Goal: Use online tool/utility

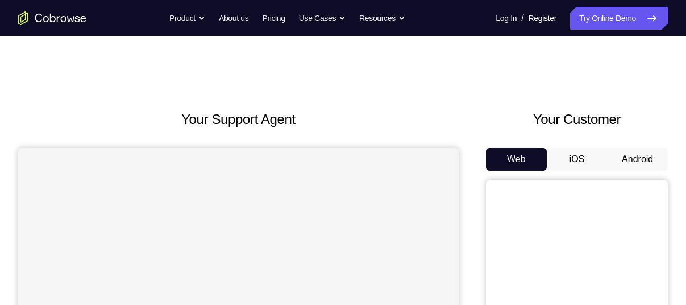
click at [636, 160] on button "Android" at bounding box center [637, 159] width 61 height 23
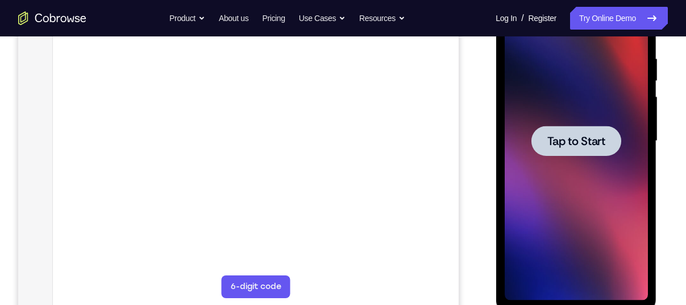
click at [573, 119] on div at bounding box center [575, 141] width 143 height 318
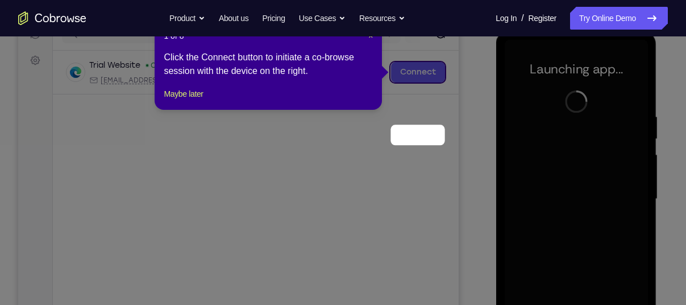
scroll to position [88, 0]
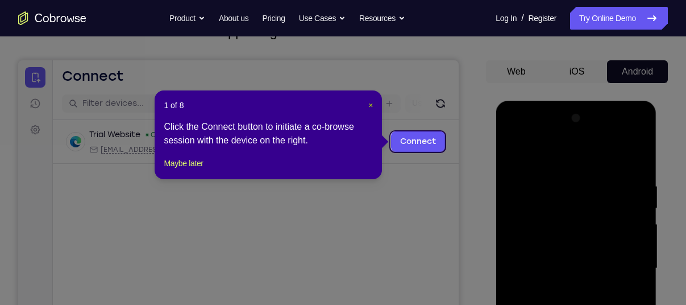
click at [369, 102] on span "×" at bounding box center [370, 105] width 5 height 9
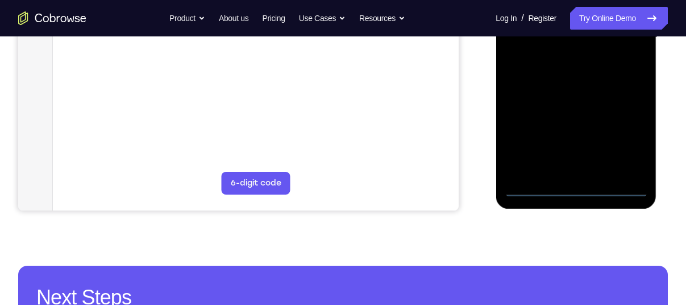
scroll to position [338, 0]
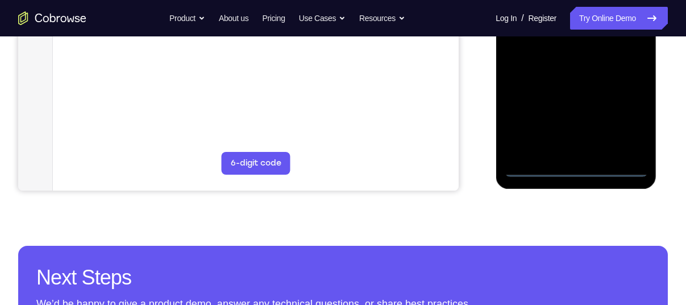
click at [576, 171] on div at bounding box center [575, 17] width 143 height 318
click at [618, 123] on div at bounding box center [575, 17] width 143 height 318
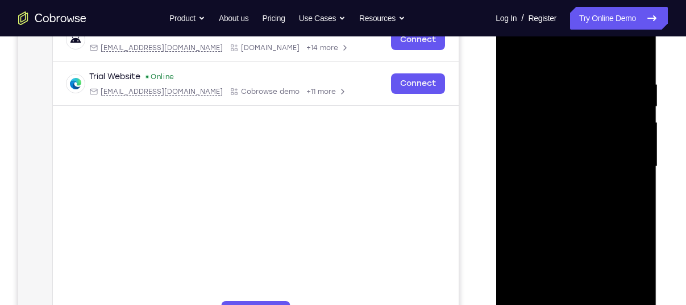
scroll to position [172, 0]
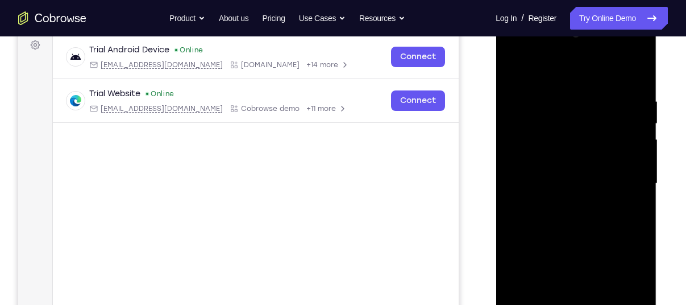
click at [563, 75] on div at bounding box center [575, 183] width 143 height 318
click at [626, 180] on div at bounding box center [575, 183] width 143 height 318
click at [561, 202] on div at bounding box center [575, 183] width 143 height 318
click at [561, 174] on div at bounding box center [575, 183] width 143 height 318
click at [559, 162] on div at bounding box center [575, 183] width 143 height 318
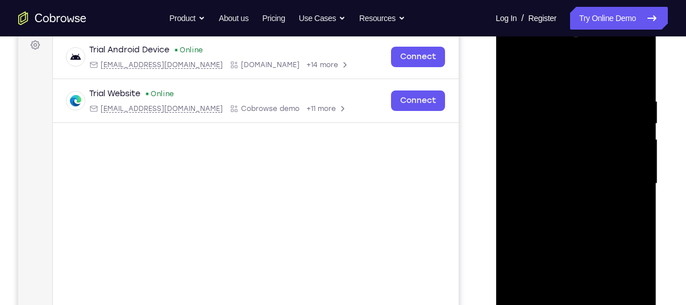
click at [560, 179] on div at bounding box center [575, 183] width 143 height 318
click at [570, 222] on div at bounding box center [575, 183] width 143 height 318
click at [569, 221] on div at bounding box center [575, 183] width 143 height 318
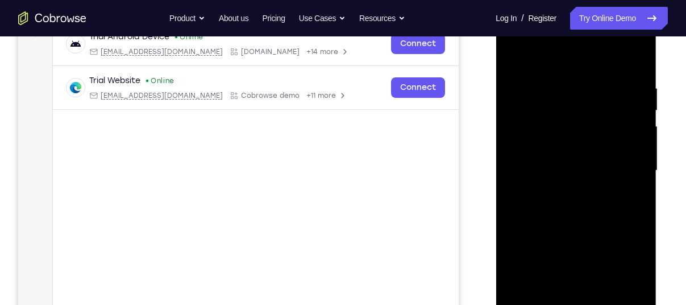
scroll to position [185, 0]
click at [570, 221] on div at bounding box center [575, 171] width 143 height 318
click at [559, 78] on div at bounding box center [575, 171] width 143 height 318
click at [633, 121] on div at bounding box center [575, 171] width 143 height 318
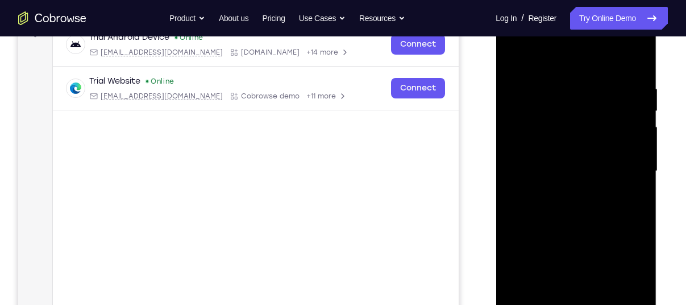
click at [633, 121] on div at bounding box center [575, 171] width 143 height 318
click at [633, 56] on div at bounding box center [575, 171] width 143 height 318
click at [640, 52] on div at bounding box center [575, 171] width 143 height 318
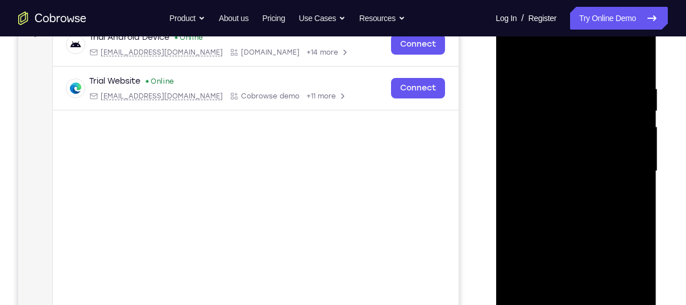
click at [515, 52] on div at bounding box center [575, 171] width 143 height 318
click at [638, 184] on div at bounding box center [575, 171] width 143 height 318
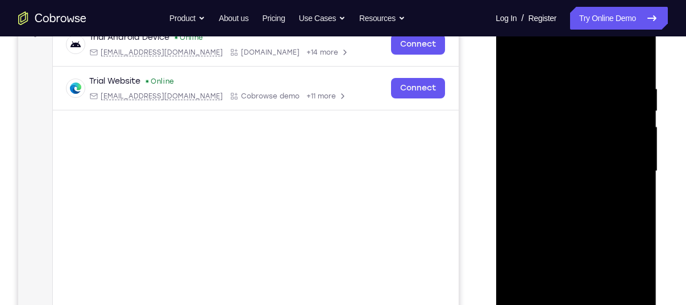
click at [638, 184] on div at bounding box center [575, 171] width 143 height 318
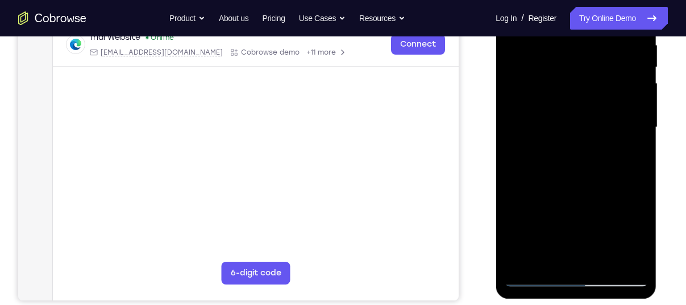
scroll to position [229, 0]
click at [597, 176] on div at bounding box center [575, 127] width 143 height 318
click at [601, 265] on div at bounding box center [575, 127] width 143 height 318
click at [582, 188] on div at bounding box center [575, 127] width 143 height 318
click at [508, 72] on div at bounding box center [575, 127] width 143 height 318
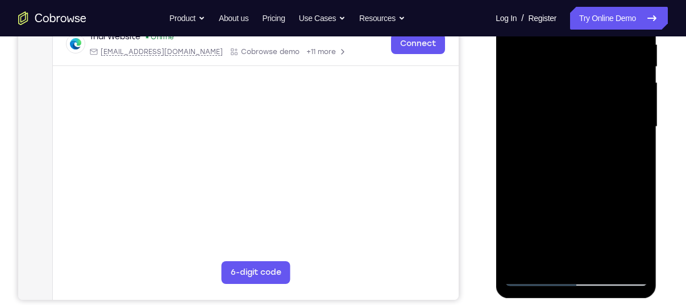
scroll to position [161, 0]
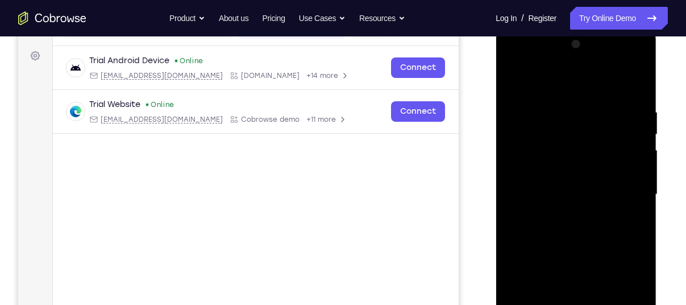
click at [513, 81] on div at bounding box center [575, 194] width 143 height 318
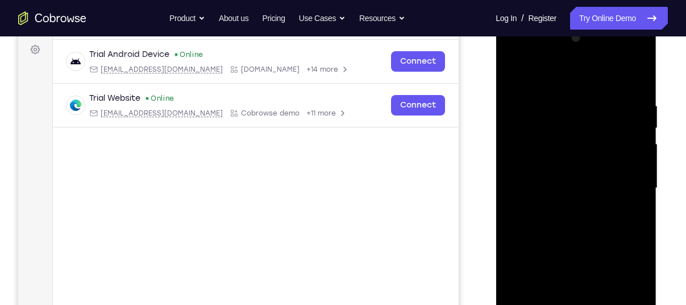
scroll to position [167, 0]
click at [541, 70] on div at bounding box center [575, 189] width 143 height 318
click at [637, 76] on div at bounding box center [575, 189] width 143 height 318
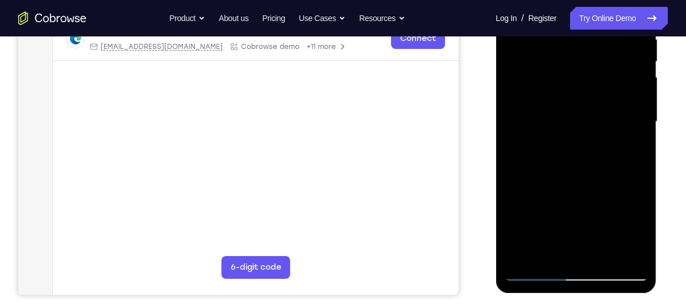
scroll to position [237, 0]
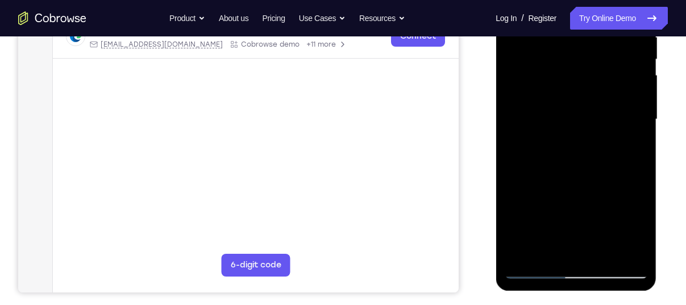
click at [536, 269] on div at bounding box center [575, 119] width 143 height 318
click at [559, 124] on div at bounding box center [575, 119] width 143 height 318
click at [639, 84] on div at bounding box center [575, 119] width 143 height 318
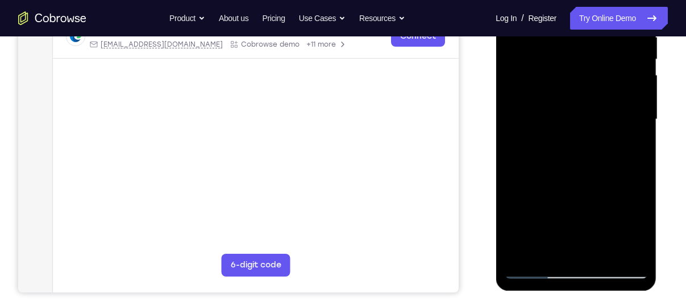
click at [639, 84] on div at bounding box center [575, 119] width 143 height 318
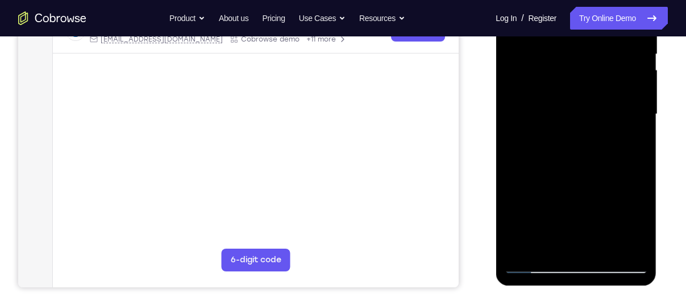
scroll to position [242, 0]
click at [637, 149] on div at bounding box center [575, 114] width 143 height 318
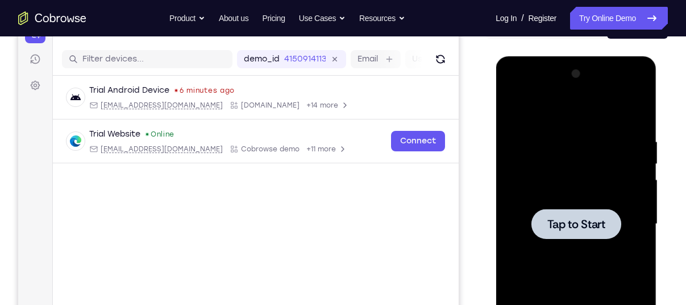
scroll to position [132, 0]
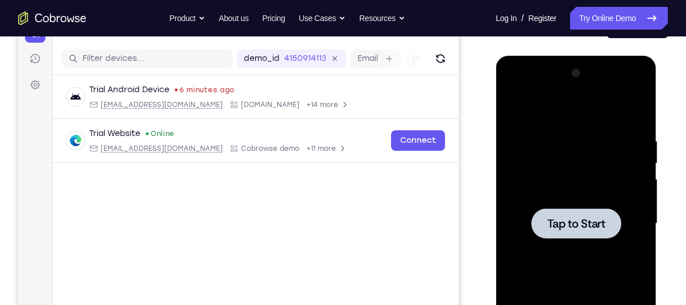
click at [569, 224] on span "Tap to Start" at bounding box center [576, 223] width 58 height 11
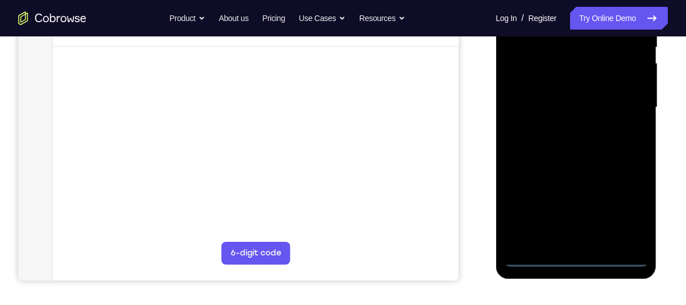
scroll to position [248, 0]
click at [579, 258] on div at bounding box center [575, 108] width 143 height 318
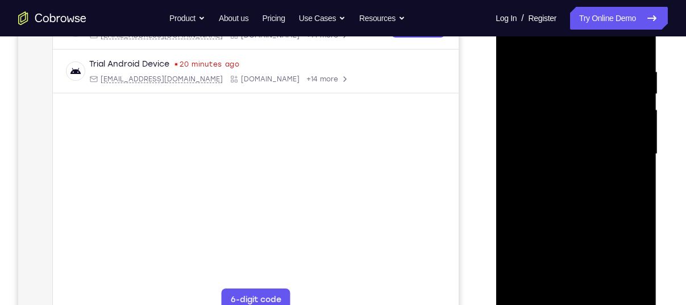
scroll to position [201, 0]
click at [628, 256] on div at bounding box center [575, 154] width 143 height 318
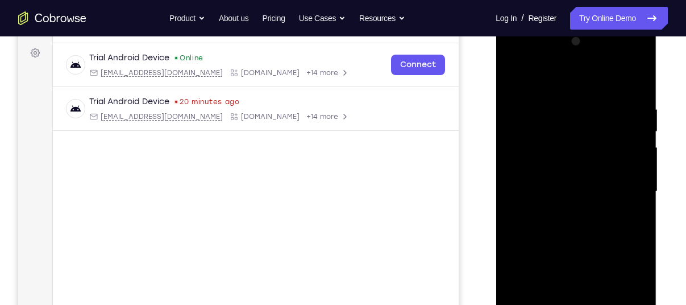
scroll to position [146, 0]
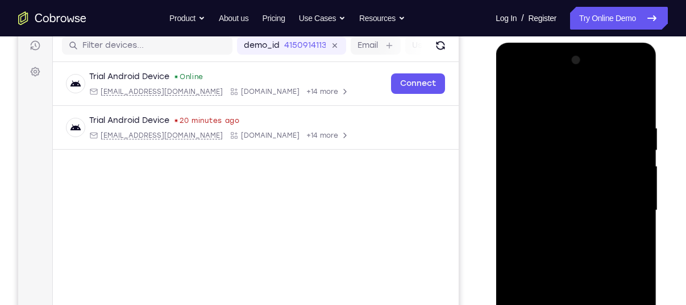
click at [563, 97] on div at bounding box center [575, 210] width 143 height 318
click at [534, 175] on div at bounding box center [575, 210] width 143 height 318
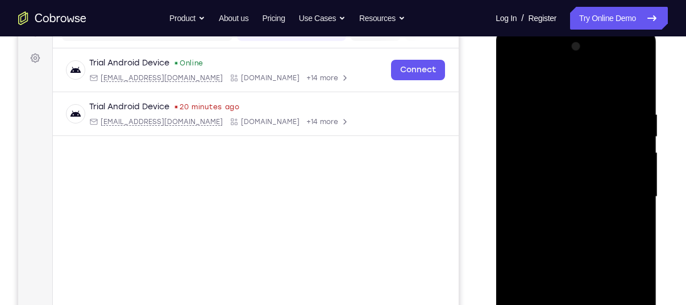
click at [567, 196] on div at bounding box center [575, 197] width 143 height 318
click at [560, 185] on div at bounding box center [575, 197] width 143 height 318
click at [571, 208] on div at bounding box center [575, 197] width 143 height 318
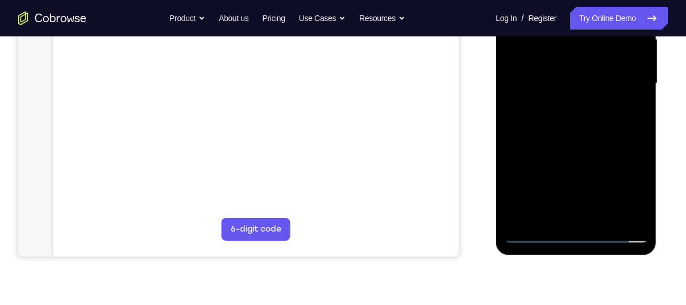
scroll to position [273, 0]
click at [571, 208] on div at bounding box center [575, 83] width 143 height 318
drag, startPoint x: 571, startPoint y: 94, endPoint x: 571, endPoint y: 208, distance: 113.7
click at [571, 208] on div at bounding box center [575, 83] width 143 height 318
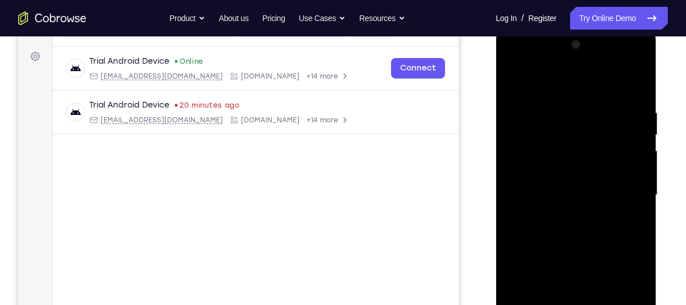
scroll to position [160, 0]
click at [559, 131] on div at bounding box center [575, 195] width 143 height 318
click at [538, 243] on div at bounding box center [575, 195] width 143 height 318
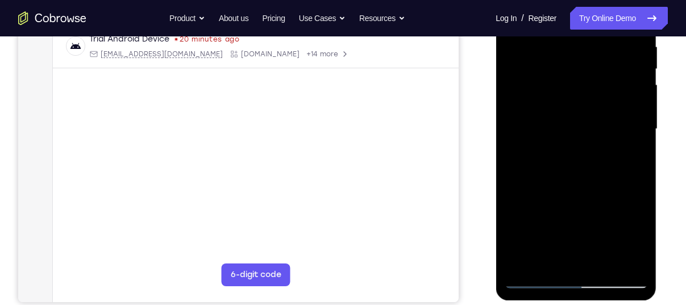
scroll to position [228, 0]
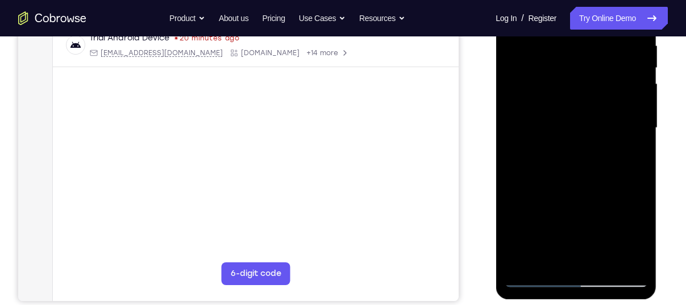
click at [533, 280] on div at bounding box center [575, 128] width 143 height 318
click at [617, 56] on div at bounding box center [575, 128] width 143 height 318
click at [580, 154] on div at bounding box center [575, 128] width 143 height 318
click at [520, 124] on div at bounding box center [575, 128] width 143 height 318
click at [559, 65] on div at bounding box center [575, 128] width 143 height 318
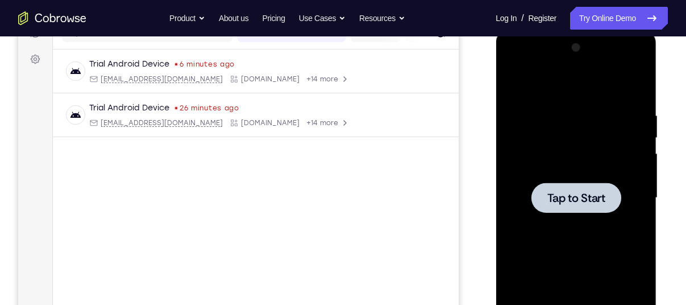
scroll to position [165, 0]
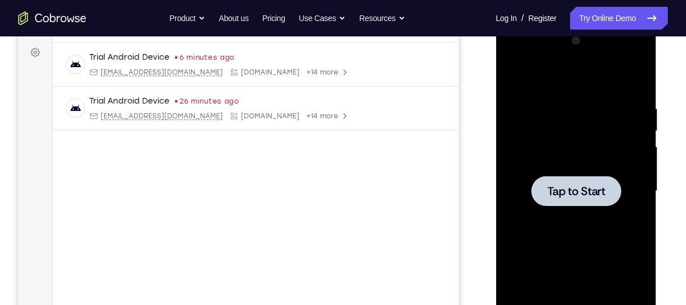
click at [569, 199] on div at bounding box center [576, 191] width 90 height 30
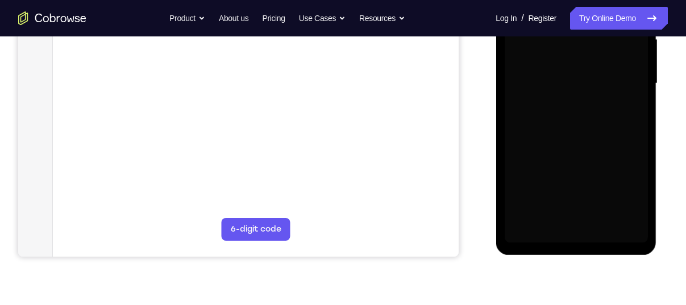
scroll to position [275, 0]
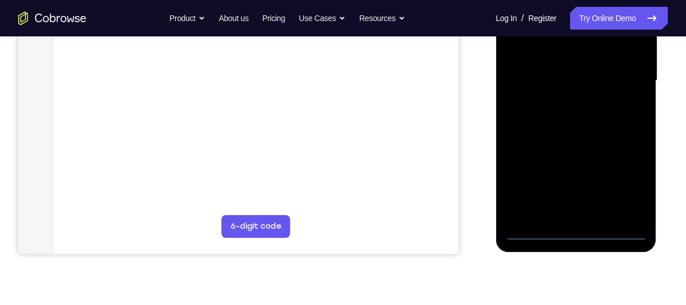
click at [574, 235] on div at bounding box center [575, 81] width 143 height 318
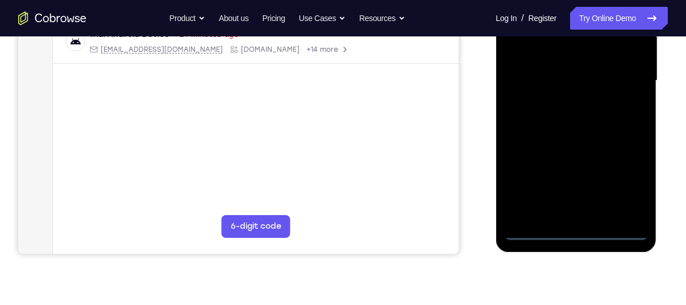
click at [627, 186] on div at bounding box center [575, 81] width 143 height 318
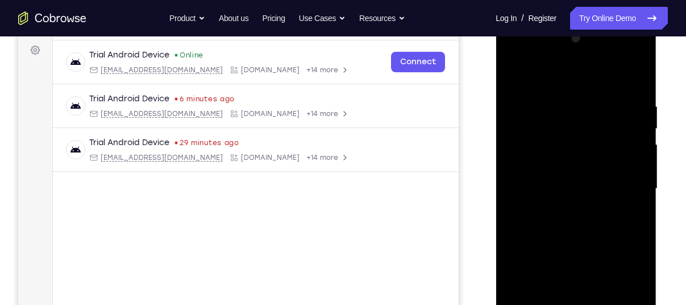
scroll to position [184, 0]
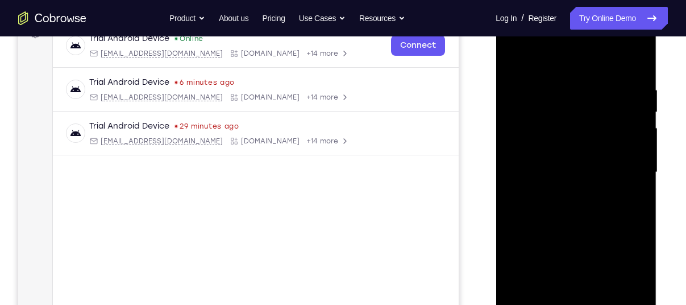
click at [560, 56] on div at bounding box center [575, 172] width 143 height 318
click at [620, 175] on div at bounding box center [575, 172] width 143 height 318
click at [565, 192] on div at bounding box center [575, 172] width 143 height 318
click at [557, 157] on div at bounding box center [575, 172] width 143 height 318
click at [554, 152] on div at bounding box center [575, 172] width 143 height 318
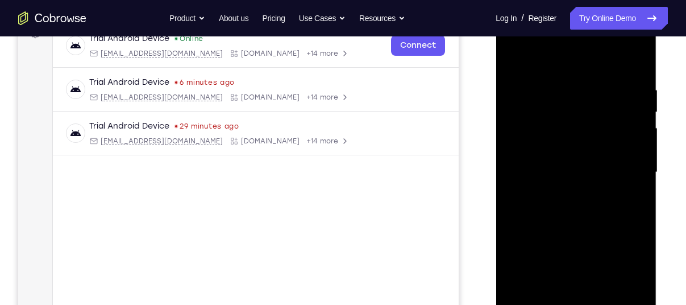
click at [561, 171] on div at bounding box center [575, 172] width 143 height 318
click at [573, 212] on div at bounding box center [575, 172] width 143 height 318
click at [572, 207] on div at bounding box center [575, 172] width 143 height 318
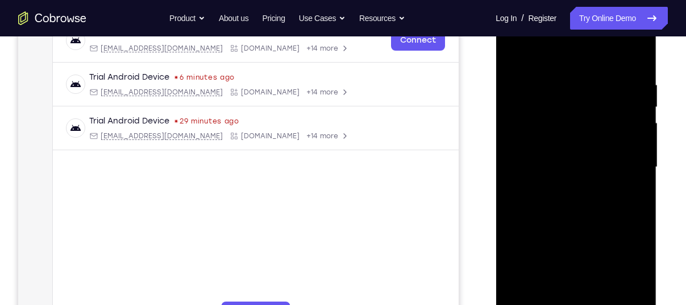
scroll to position [189, 0]
drag, startPoint x: 602, startPoint y: 72, endPoint x: 639, endPoint y: 68, distance: 36.5
click at [639, 68] on div at bounding box center [575, 166] width 143 height 318
click at [635, 52] on div at bounding box center [575, 166] width 143 height 318
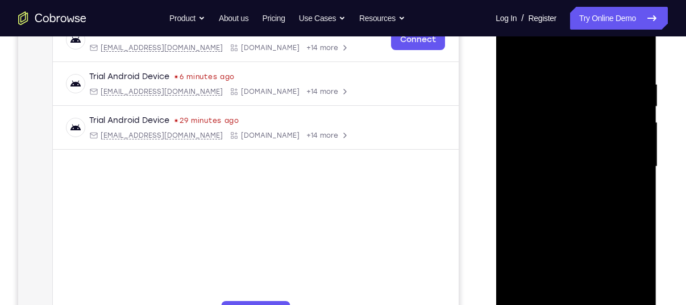
click at [601, 82] on div at bounding box center [575, 166] width 143 height 318
click at [595, 78] on div at bounding box center [575, 166] width 143 height 318
click at [524, 105] on div at bounding box center [575, 166] width 143 height 318
click at [624, 142] on div at bounding box center [575, 166] width 143 height 318
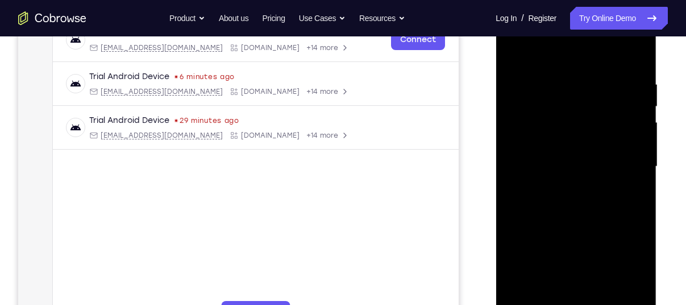
click at [624, 142] on div at bounding box center [575, 166] width 143 height 318
click at [521, 134] on div at bounding box center [575, 166] width 143 height 318
click at [530, 54] on div at bounding box center [575, 166] width 143 height 318
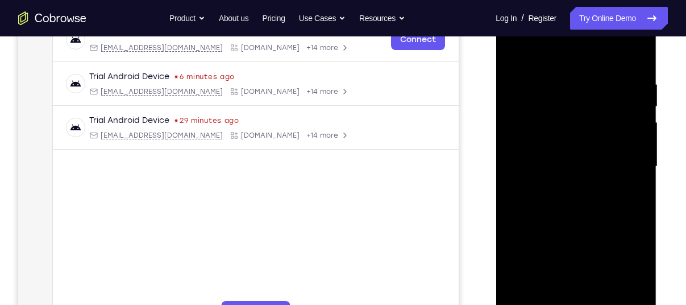
click at [618, 188] on div at bounding box center [575, 166] width 143 height 318
click at [515, 51] on div at bounding box center [575, 166] width 143 height 318
click at [635, 223] on div at bounding box center [575, 166] width 143 height 318
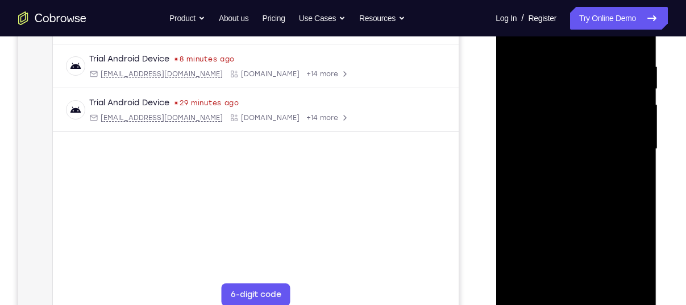
scroll to position [214, 0]
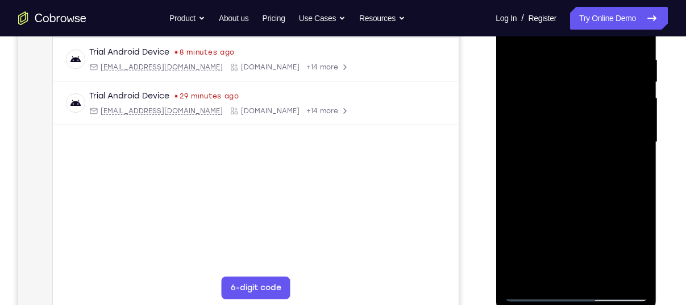
click at [521, 275] on div at bounding box center [575, 142] width 143 height 318
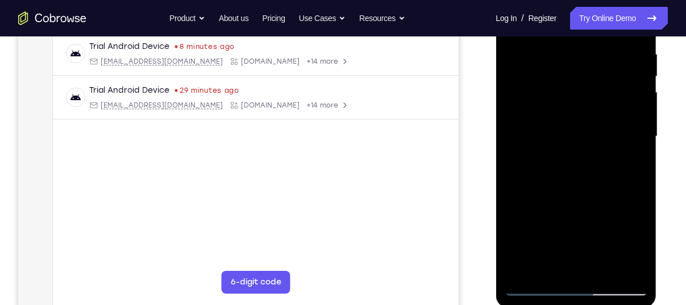
scroll to position [221, 0]
click at [557, 271] on div at bounding box center [575, 135] width 143 height 318
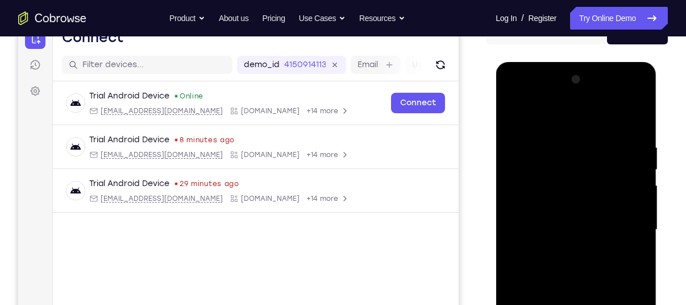
scroll to position [125, 0]
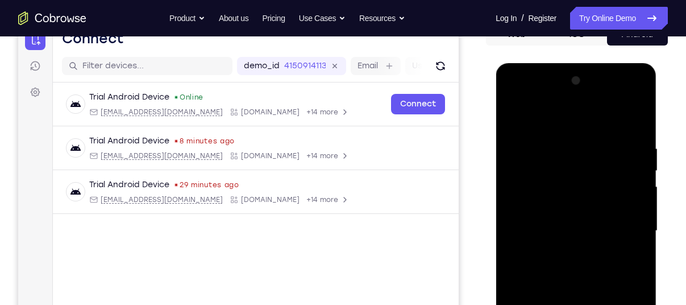
click at [546, 112] on div at bounding box center [575, 231] width 143 height 318
click at [562, 204] on div at bounding box center [575, 231] width 143 height 318
click at [600, 154] on div at bounding box center [575, 231] width 143 height 318
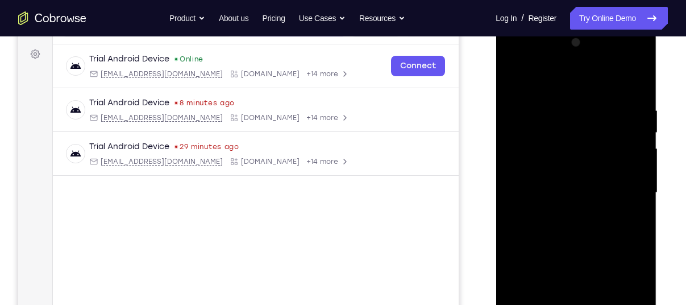
scroll to position [167, 0]
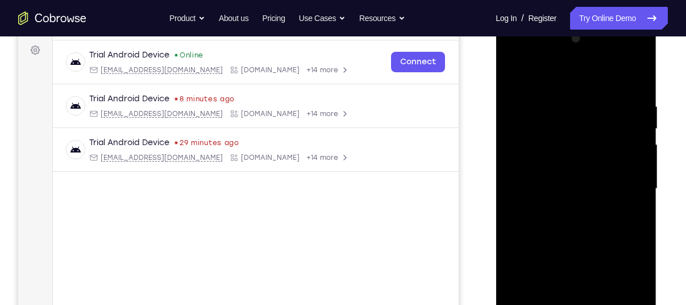
click at [570, 244] on div at bounding box center [575, 189] width 143 height 318
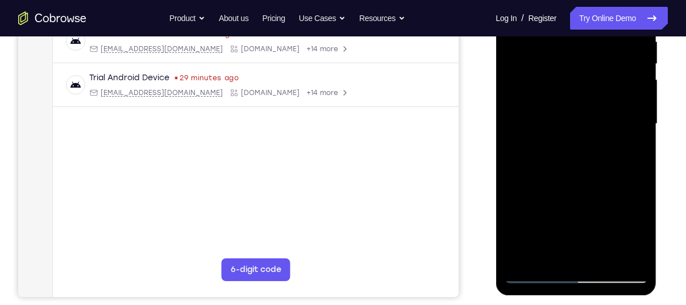
scroll to position [233, 0]
click at [570, 248] on div at bounding box center [575, 123] width 143 height 318
click at [591, 173] on div at bounding box center [575, 123] width 143 height 318
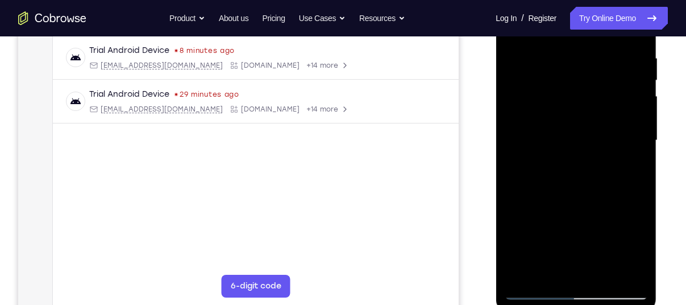
click at [566, 60] on div at bounding box center [575, 140] width 143 height 318
click at [573, 268] on div at bounding box center [575, 140] width 143 height 318
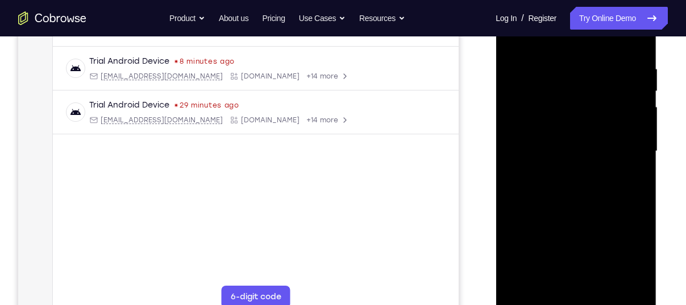
scroll to position [187, 0]
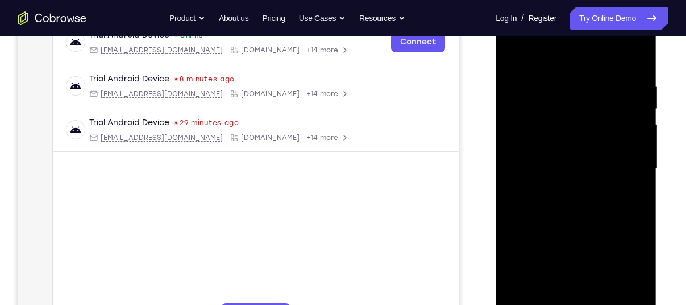
click at [551, 177] on div at bounding box center [575, 169] width 143 height 318
click at [546, 155] on div at bounding box center [575, 169] width 143 height 318
click at [637, 296] on div at bounding box center [575, 169] width 143 height 318
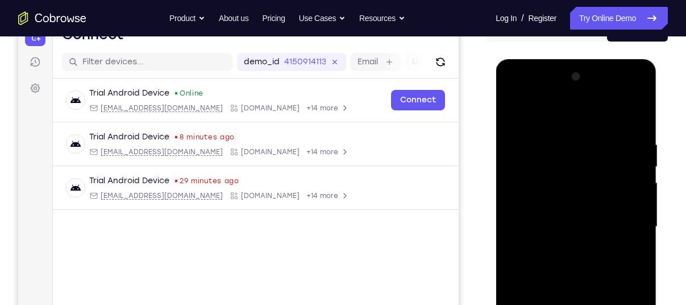
click at [512, 93] on div at bounding box center [575, 227] width 143 height 318
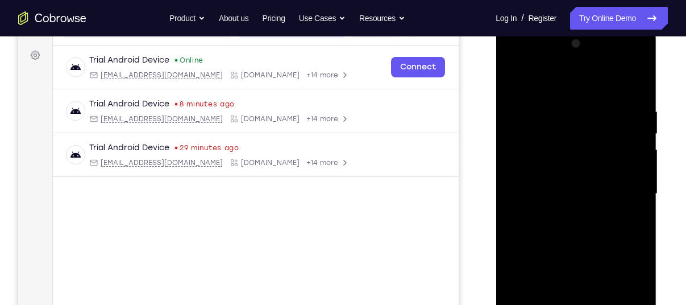
scroll to position [201, 0]
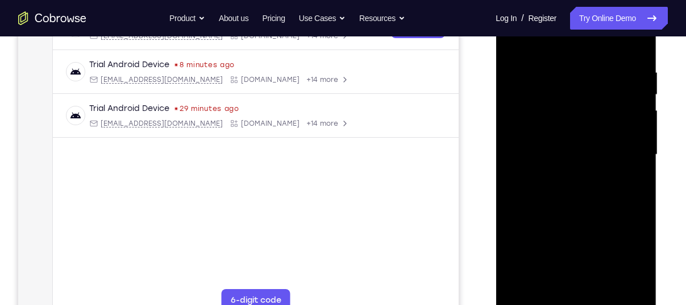
click at [549, 284] on div at bounding box center [575, 154] width 143 height 318
click at [571, 245] on div at bounding box center [575, 154] width 143 height 318
click at [561, 245] on div at bounding box center [575, 154] width 143 height 318
click at [590, 266] on div at bounding box center [575, 154] width 143 height 318
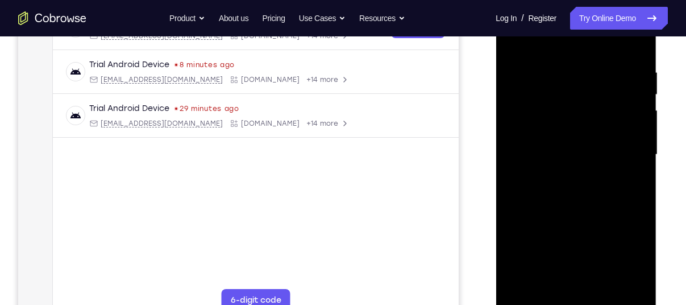
click at [590, 266] on div at bounding box center [575, 154] width 143 height 318
click at [590, 284] on div at bounding box center [575, 154] width 143 height 318
click at [574, 239] on div at bounding box center [575, 154] width 143 height 318
click at [599, 266] on div at bounding box center [575, 154] width 143 height 318
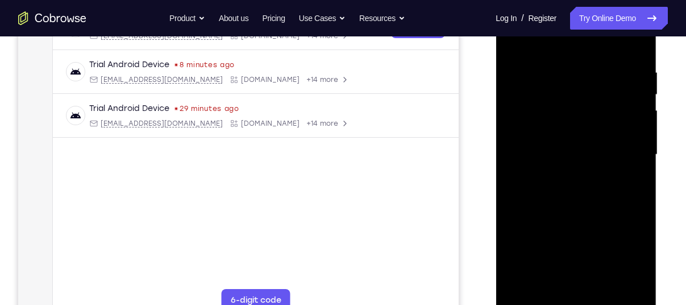
click at [539, 246] on div at bounding box center [575, 154] width 143 height 318
click at [629, 245] on div at bounding box center [575, 154] width 143 height 318
click at [586, 205] on div at bounding box center [575, 154] width 143 height 318
click at [588, 221] on div at bounding box center [575, 154] width 143 height 318
click at [575, 201] on div at bounding box center [575, 154] width 143 height 318
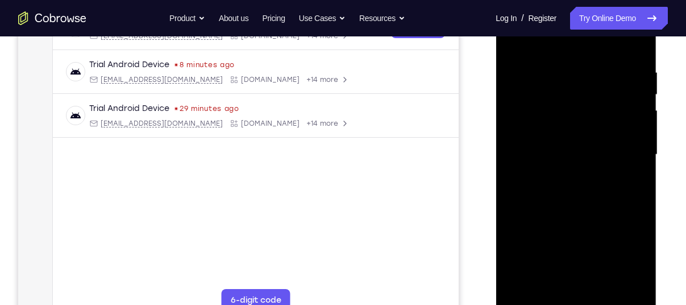
click at [575, 201] on div at bounding box center [575, 154] width 143 height 318
click at [636, 183] on div at bounding box center [575, 154] width 143 height 318
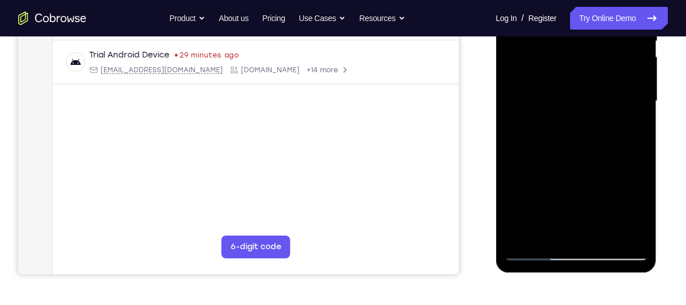
scroll to position [180, 0]
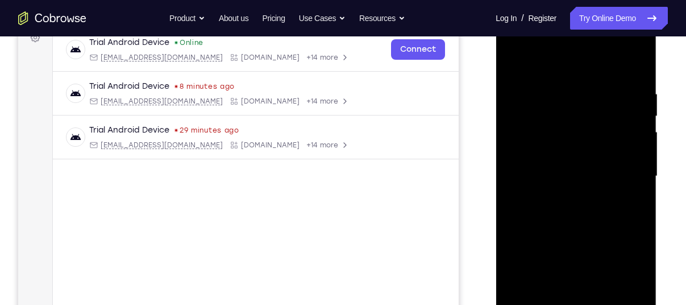
click at [512, 64] on div at bounding box center [575, 176] width 143 height 318
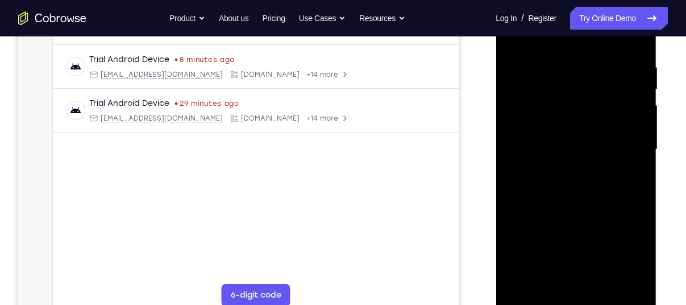
scroll to position [163, 0]
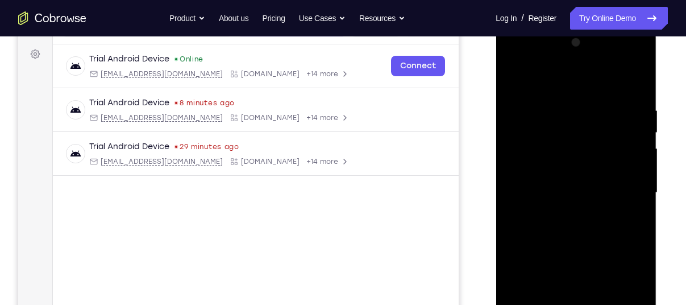
click at [635, 141] on div at bounding box center [575, 193] width 143 height 318
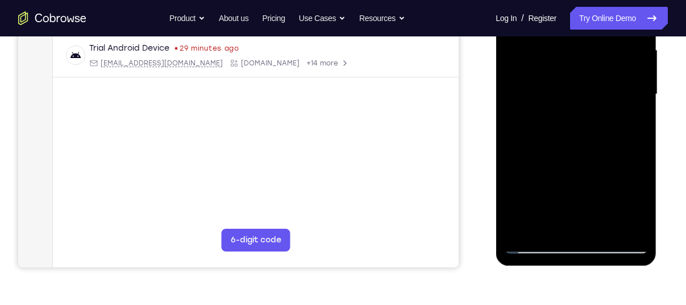
scroll to position [272, 0]
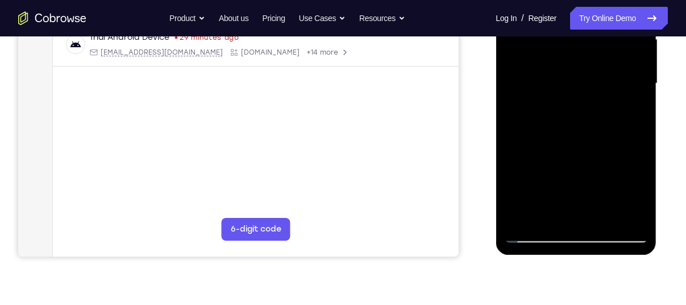
click at [548, 222] on div at bounding box center [575, 83] width 143 height 318
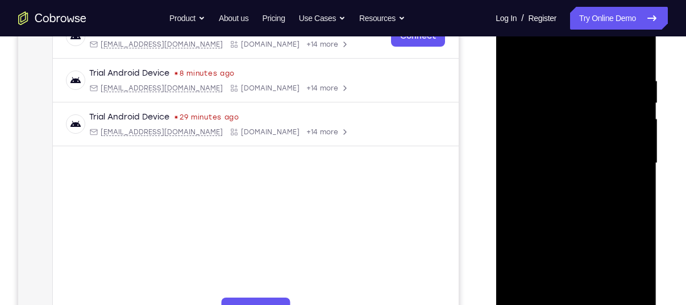
scroll to position [192, 0]
click at [537, 156] on div at bounding box center [575, 164] width 143 height 318
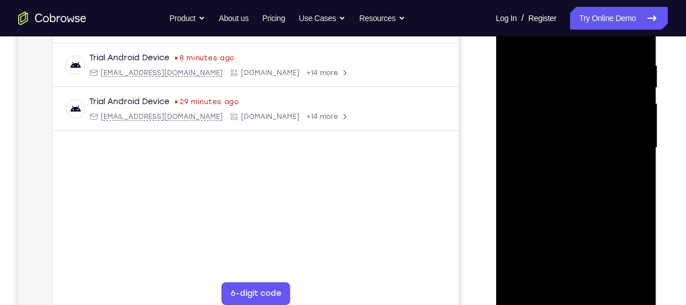
scroll to position [218, 0]
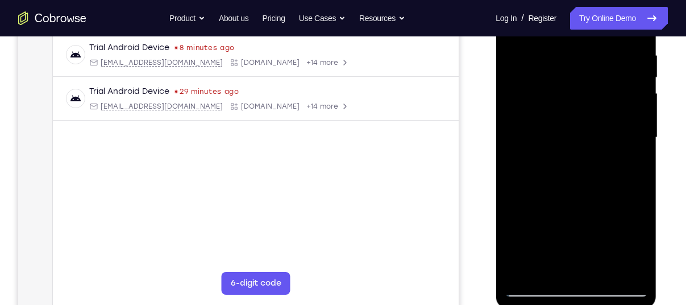
click at [525, 269] on div at bounding box center [575, 137] width 143 height 318
click at [595, 57] on div at bounding box center [575, 137] width 143 height 318
click at [639, 103] on div at bounding box center [575, 137] width 143 height 318
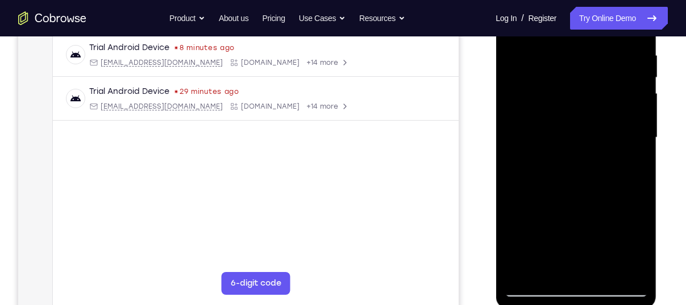
click at [639, 103] on div at bounding box center [575, 137] width 143 height 318
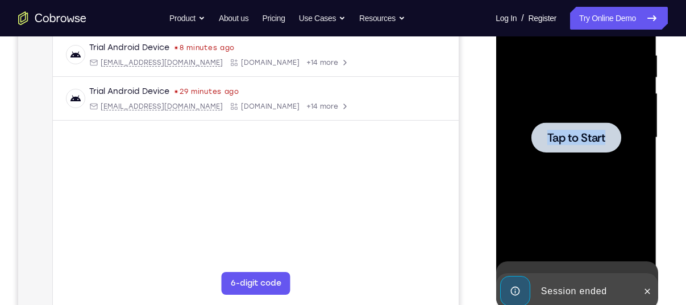
click at [639, 103] on div at bounding box center [575, 137] width 143 height 318
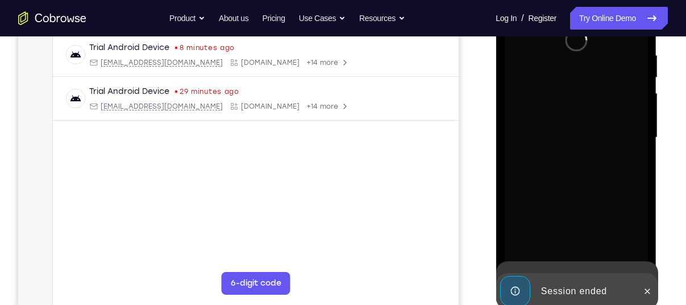
click at [639, 103] on div at bounding box center [575, 137] width 143 height 318
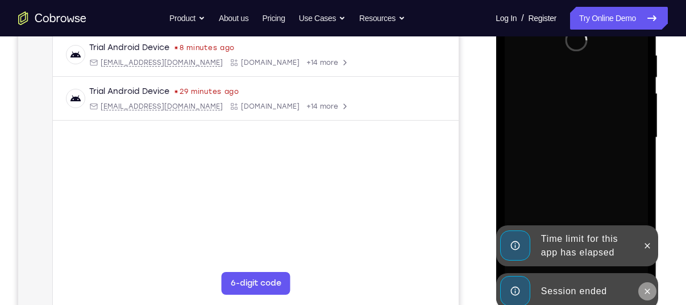
click at [643, 292] on icon at bounding box center [647, 291] width 9 height 9
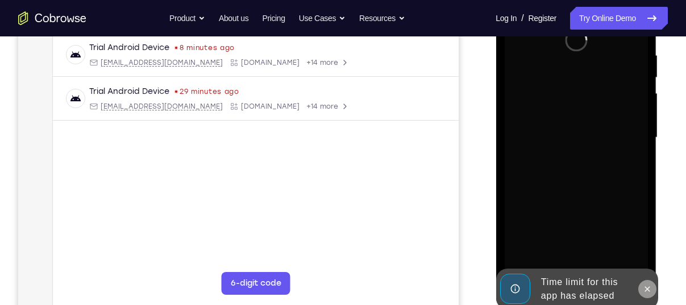
click at [646, 242] on div "Online web based iOS Simulators and Android Emulators. Run iPhone, iPad, Mobile…" at bounding box center [577, 140] width 162 height 341
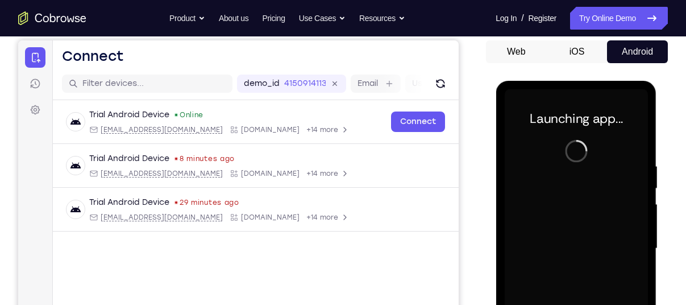
scroll to position [104, 0]
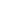
scroll to position [30, 0]
